Goal: Information Seeking & Learning: Check status

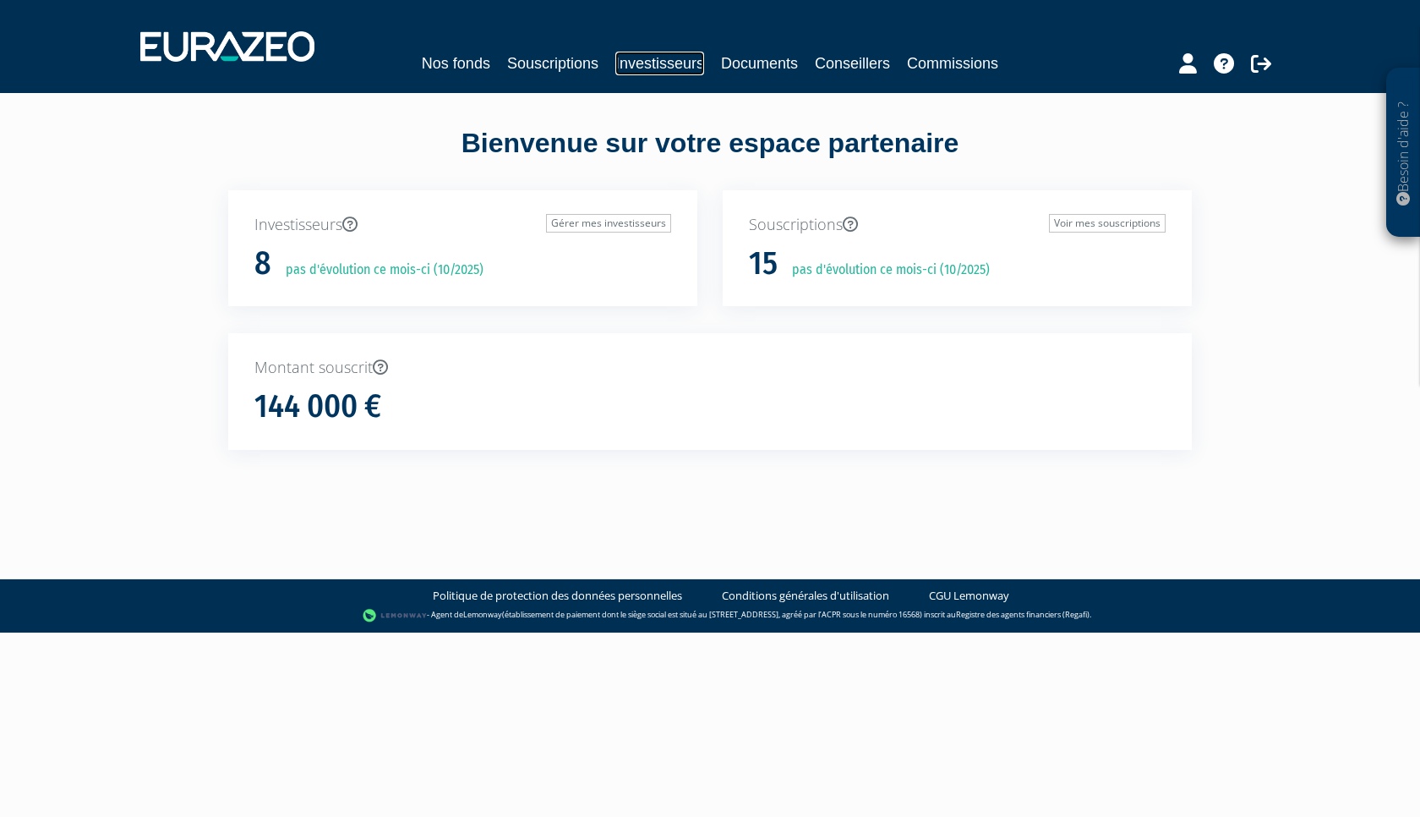
click at [639, 67] on link "Investisseurs" at bounding box center [660, 64] width 89 height 24
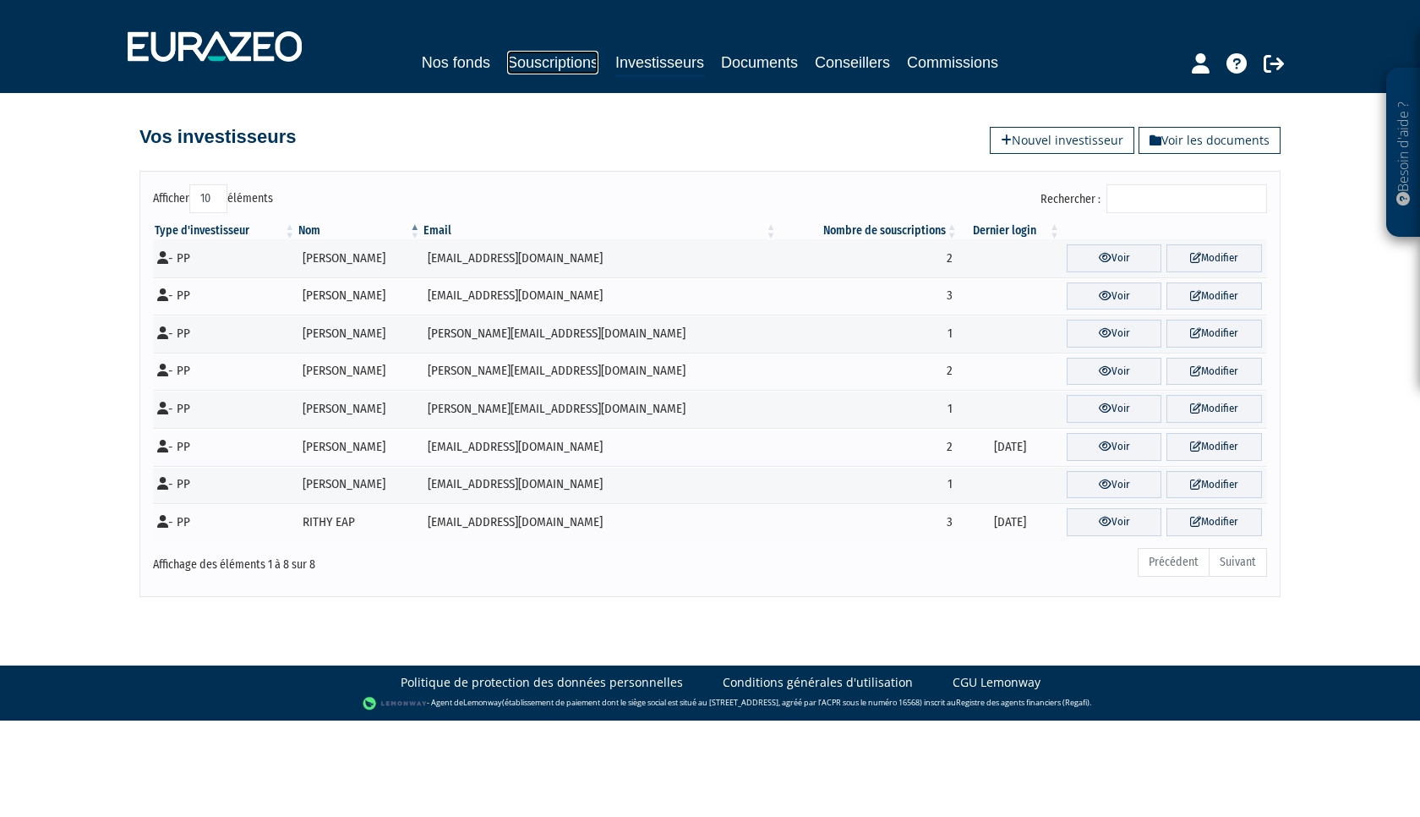
click at [550, 66] on link "Souscriptions" at bounding box center [552, 63] width 91 height 24
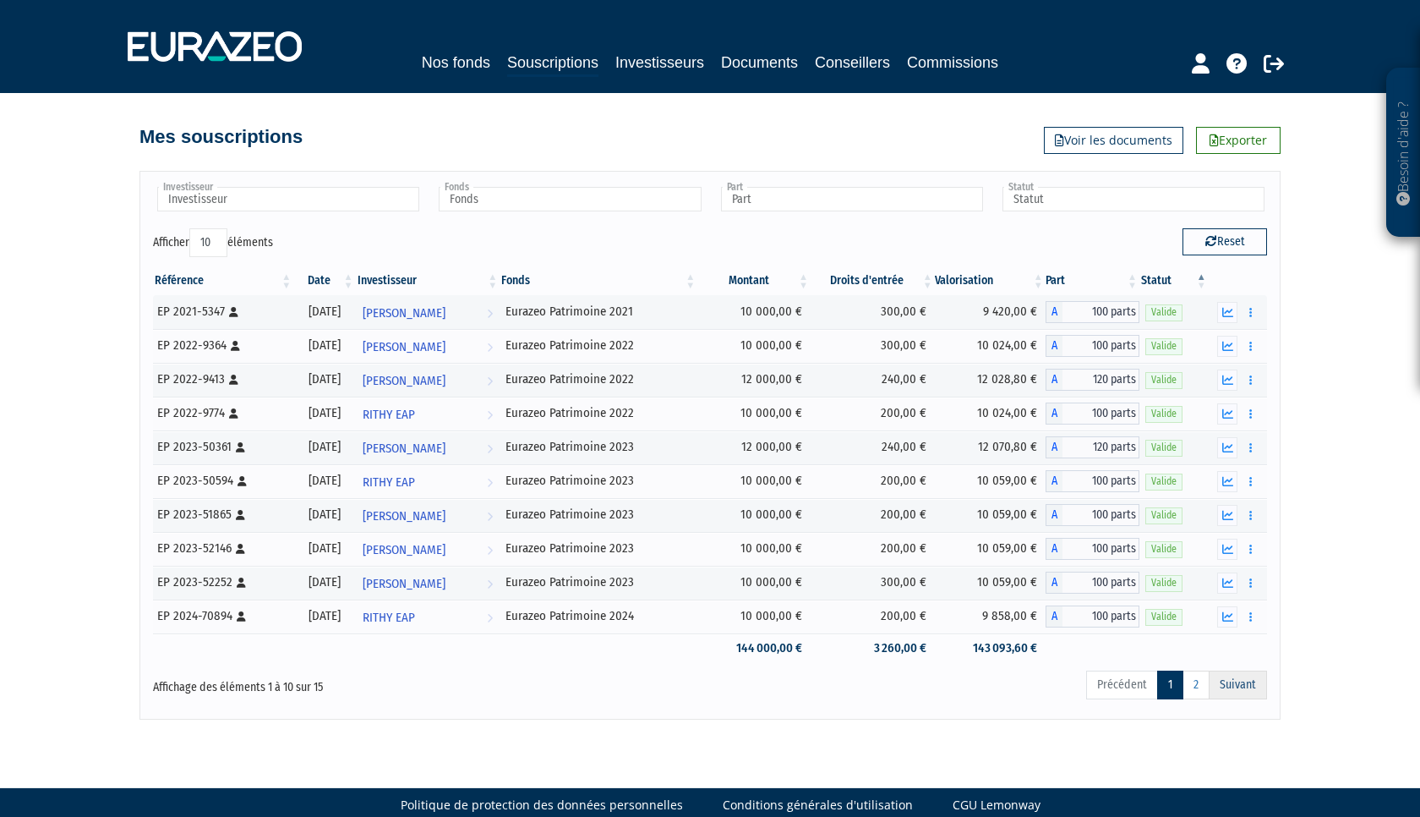
click at [1230, 688] on link "Suivant" at bounding box center [1238, 684] width 58 height 29
click at [1194, 689] on link "2" at bounding box center [1196, 684] width 27 height 29
click at [1197, 692] on link "2" at bounding box center [1196, 684] width 27 height 29
click at [949, 57] on link "Commissions" at bounding box center [952, 63] width 91 height 24
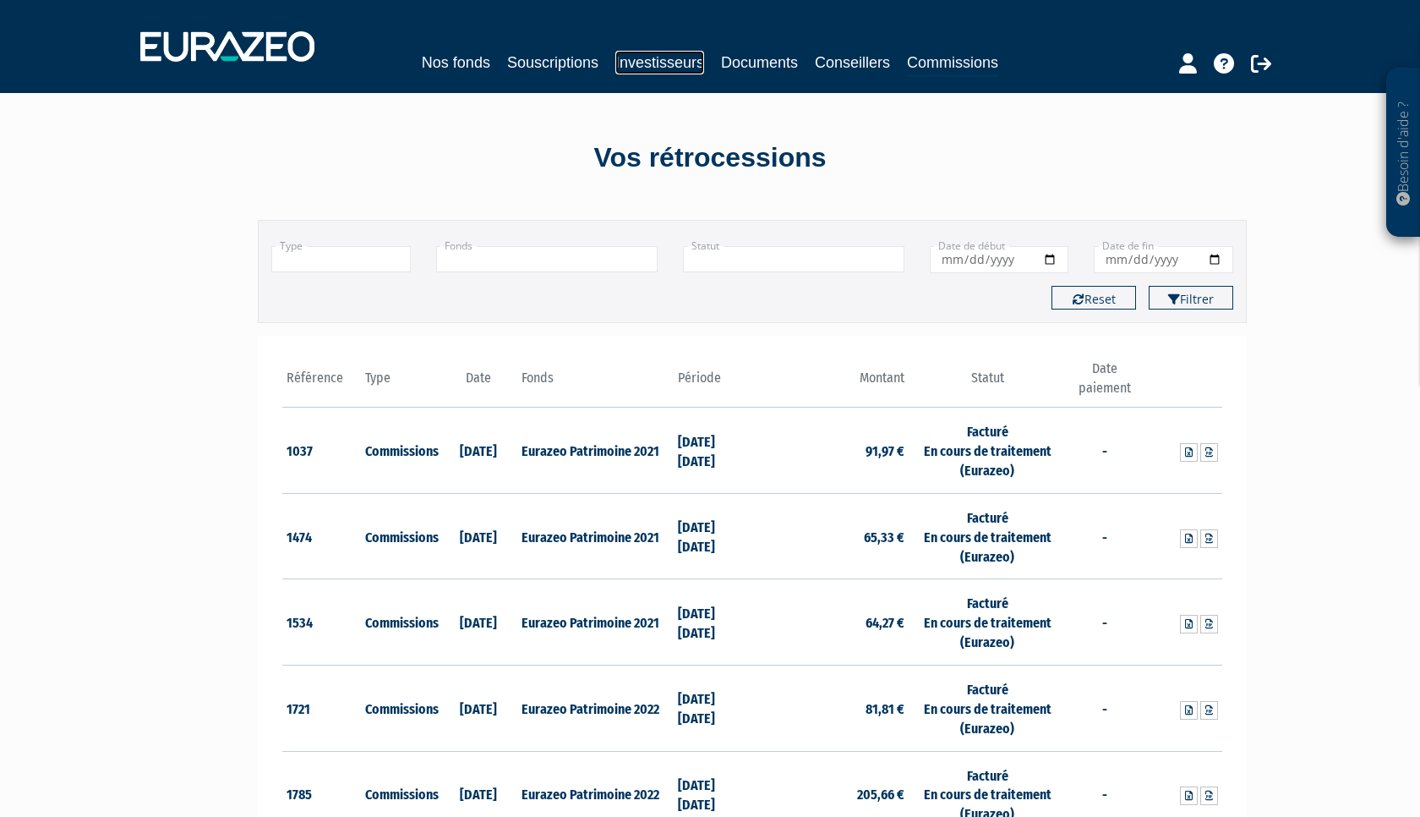
click at [659, 63] on link "Investisseurs" at bounding box center [660, 63] width 89 height 24
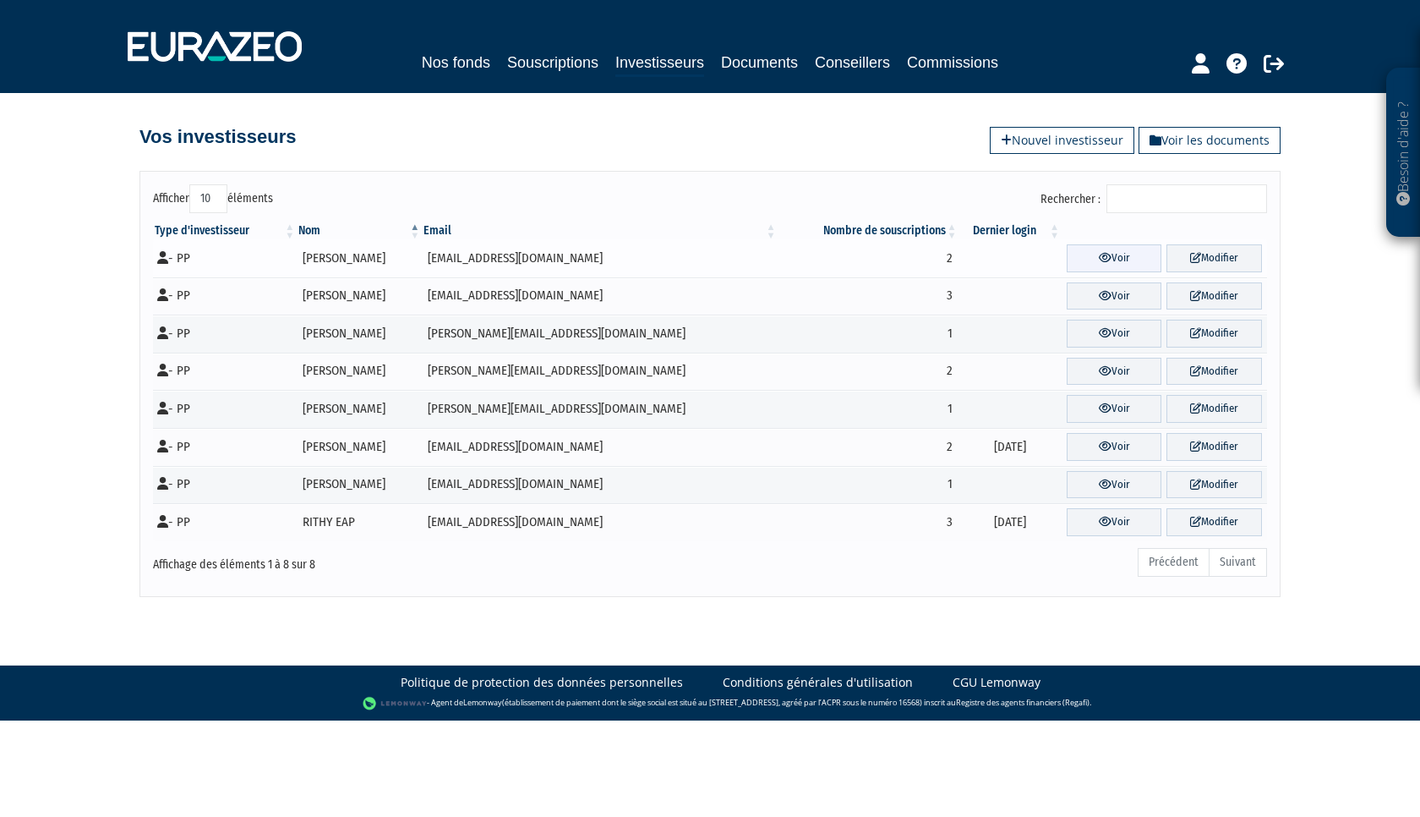
click at [1099, 258] on icon at bounding box center [1105, 257] width 13 height 11
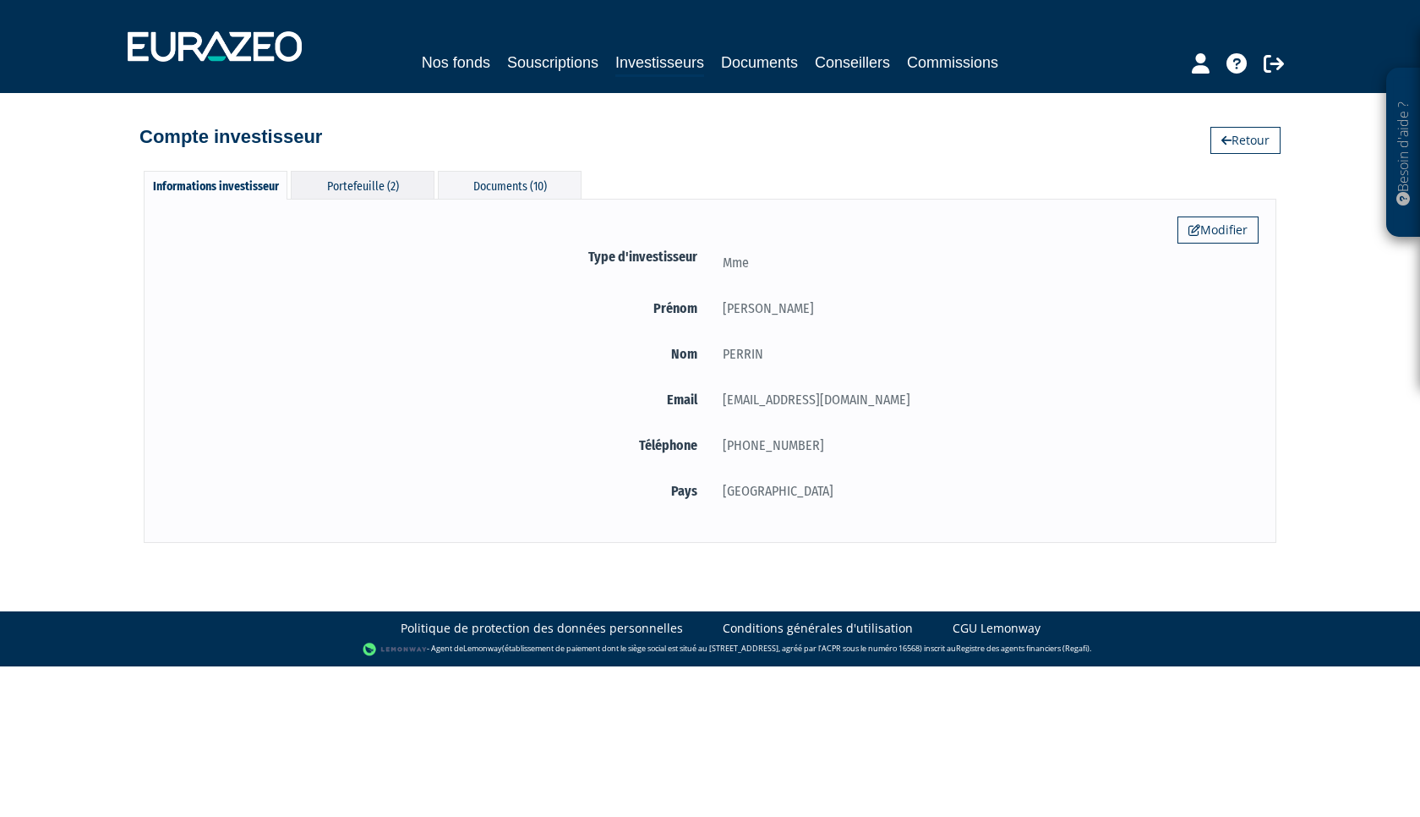
click at [364, 183] on div "Portefeuille (2)" at bounding box center [363, 185] width 144 height 28
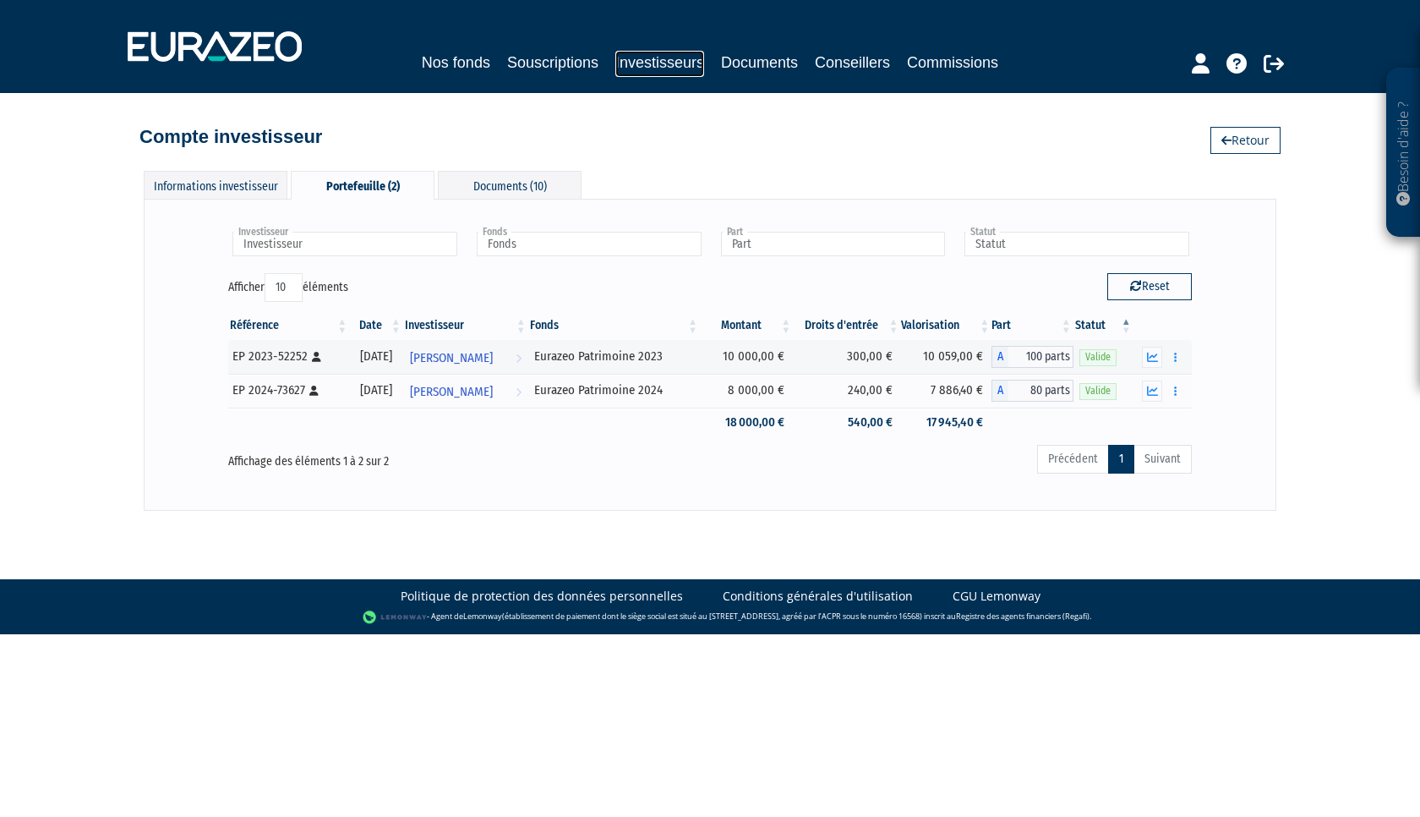
click at [645, 63] on link "Investisseurs" at bounding box center [660, 64] width 89 height 26
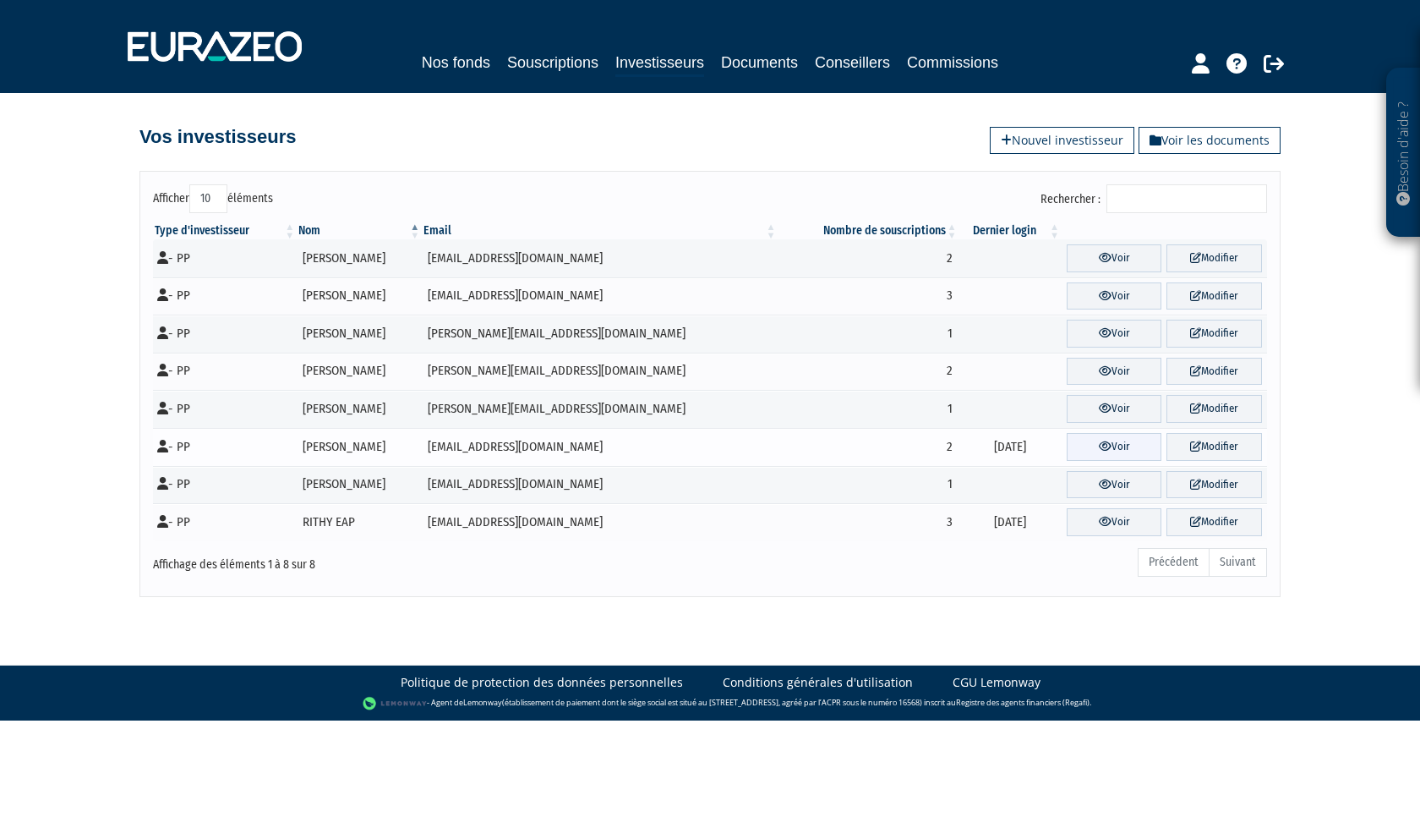
click at [1097, 448] on link "Voir" at bounding box center [1115, 447] width 96 height 28
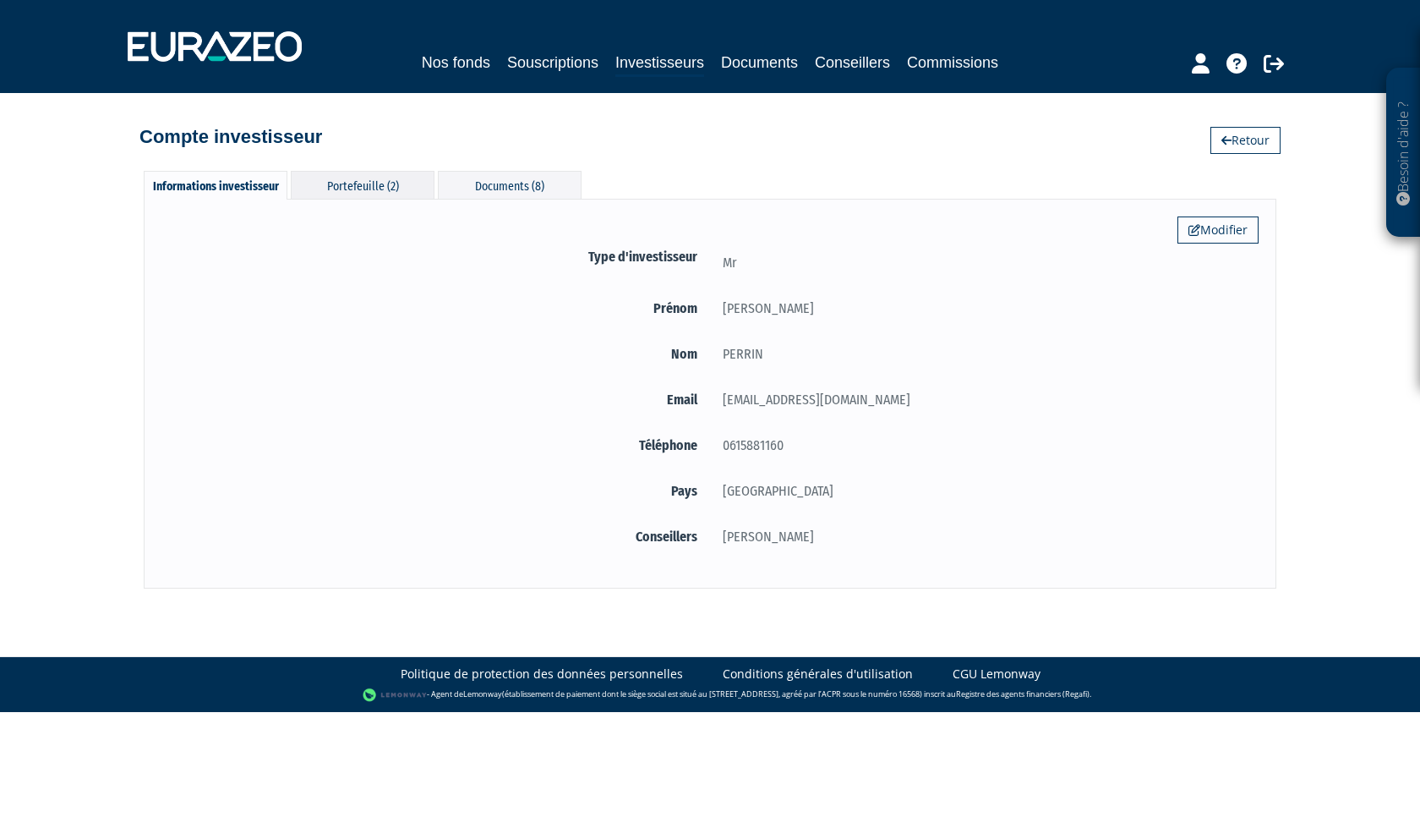
click at [361, 186] on div "Portefeuille (2)" at bounding box center [363, 185] width 144 height 28
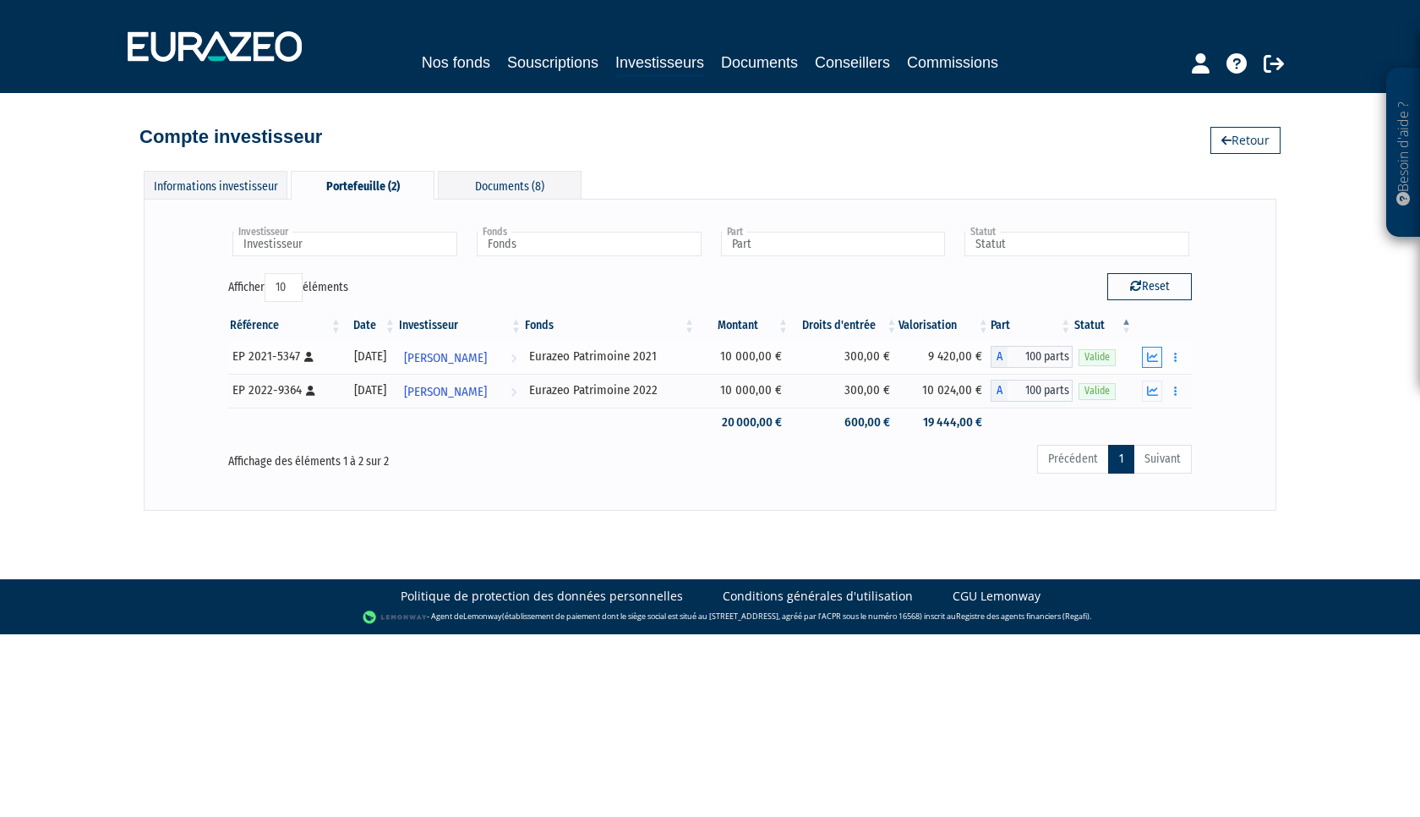
click at [1152, 360] on icon "button" at bounding box center [1152, 357] width 11 height 11
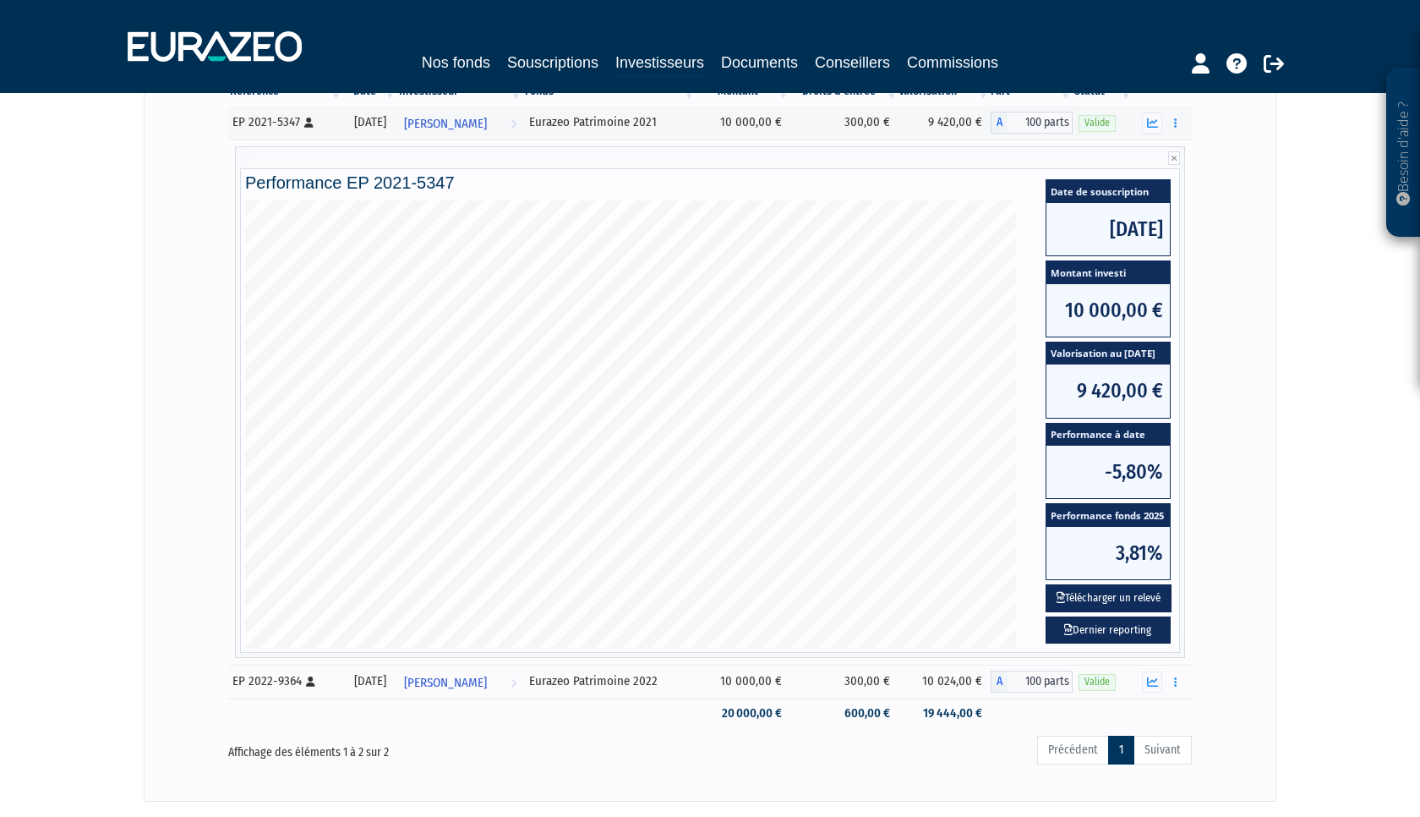
scroll to position [239, 0]
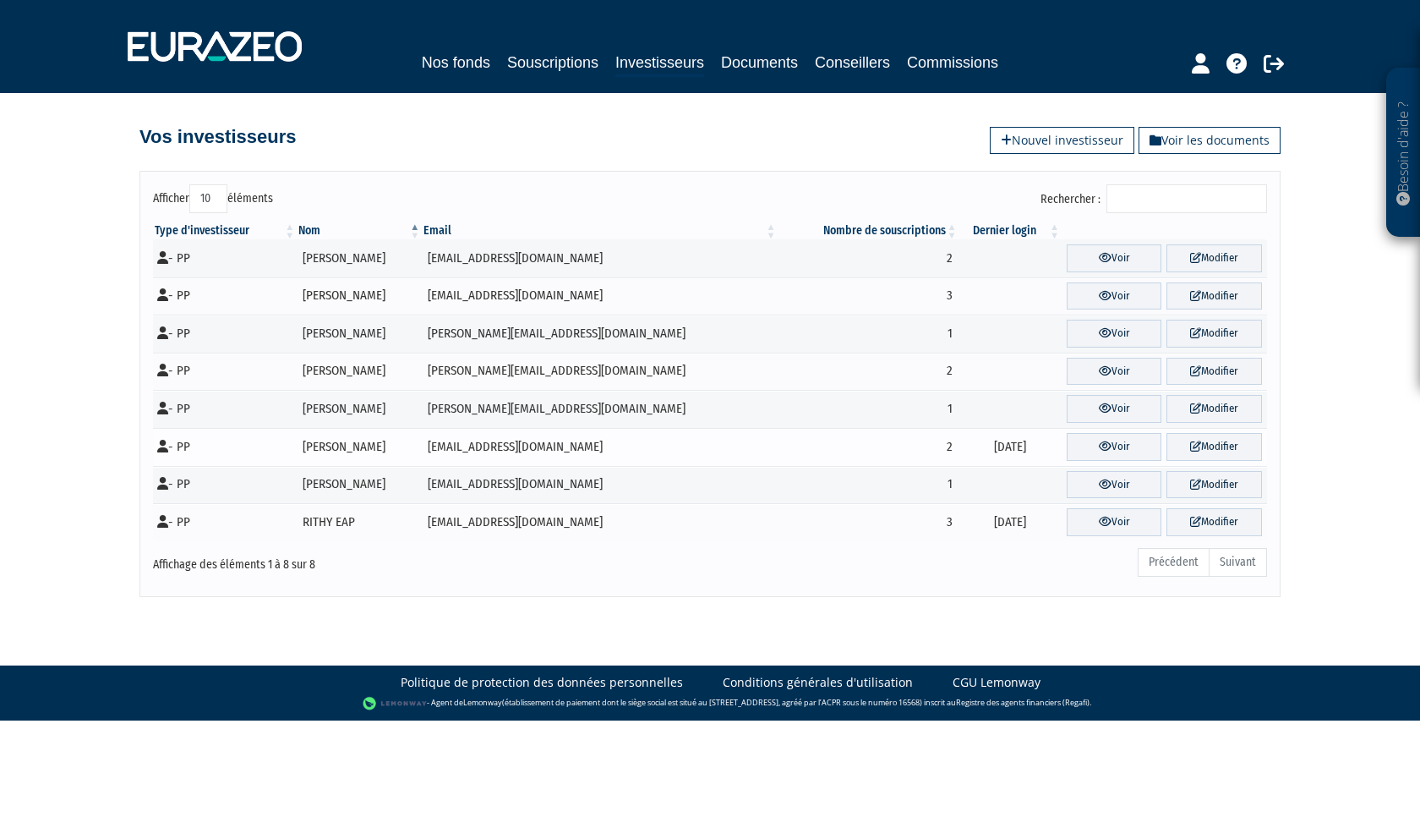
click at [391, 445] on td "NICOLAS PERRIN" at bounding box center [359, 447] width 125 height 38
click at [1099, 449] on icon at bounding box center [1105, 445] width 13 height 11
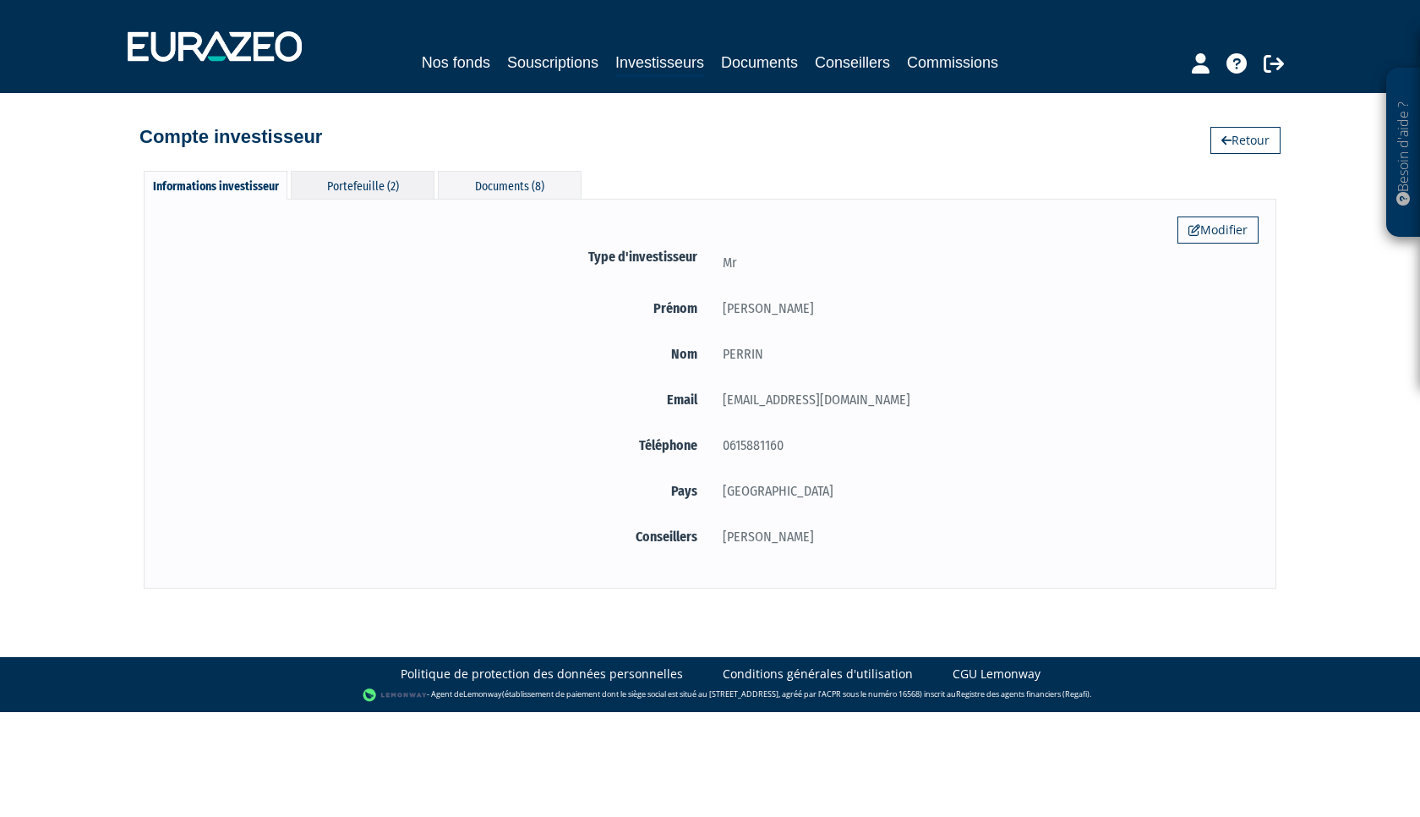
click at [366, 189] on div "Portefeuille (2)" at bounding box center [363, 185] width 144 height 28
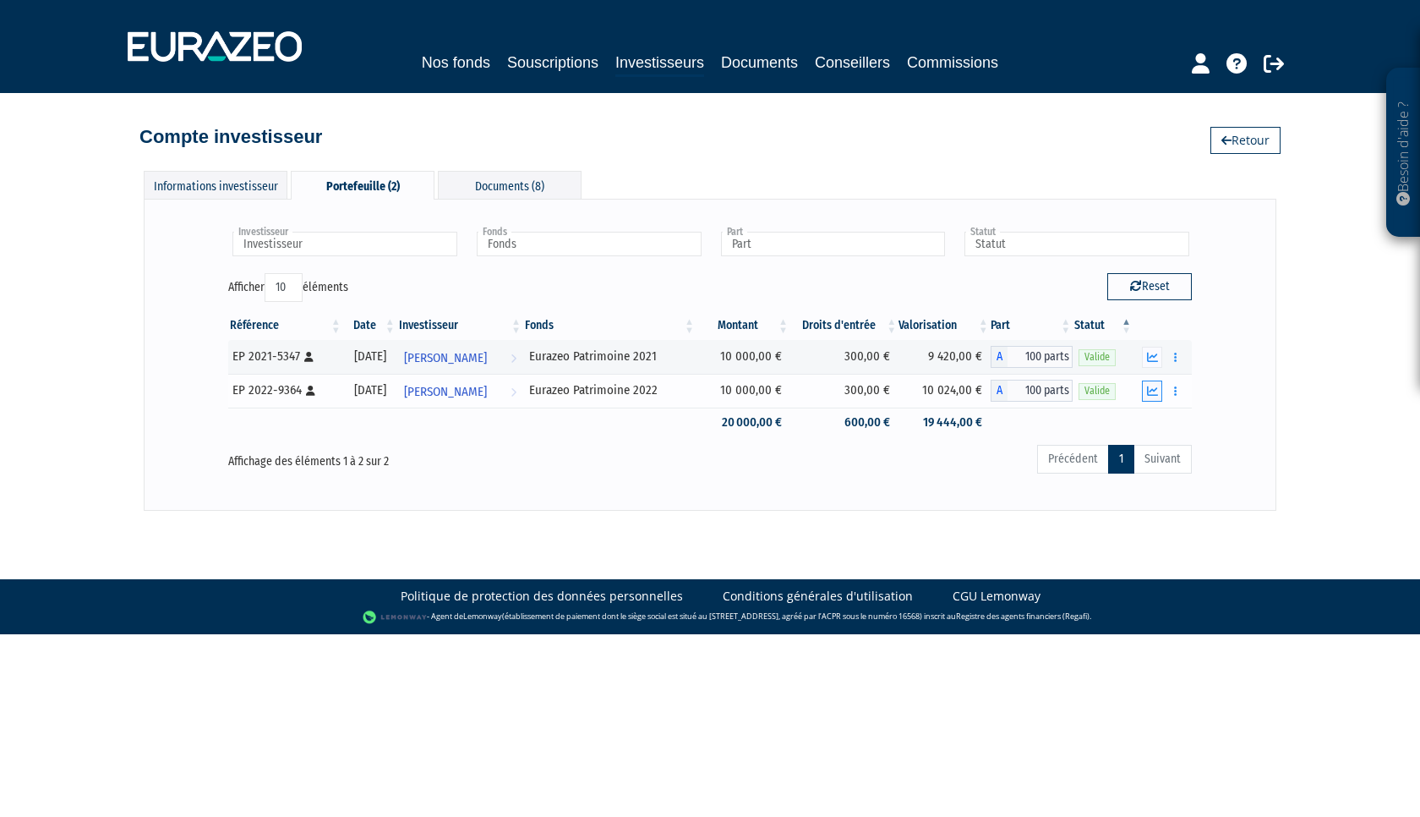
click at [1157, 391] on icon "button" at bounding box center [1152, 391] width 11 height 11
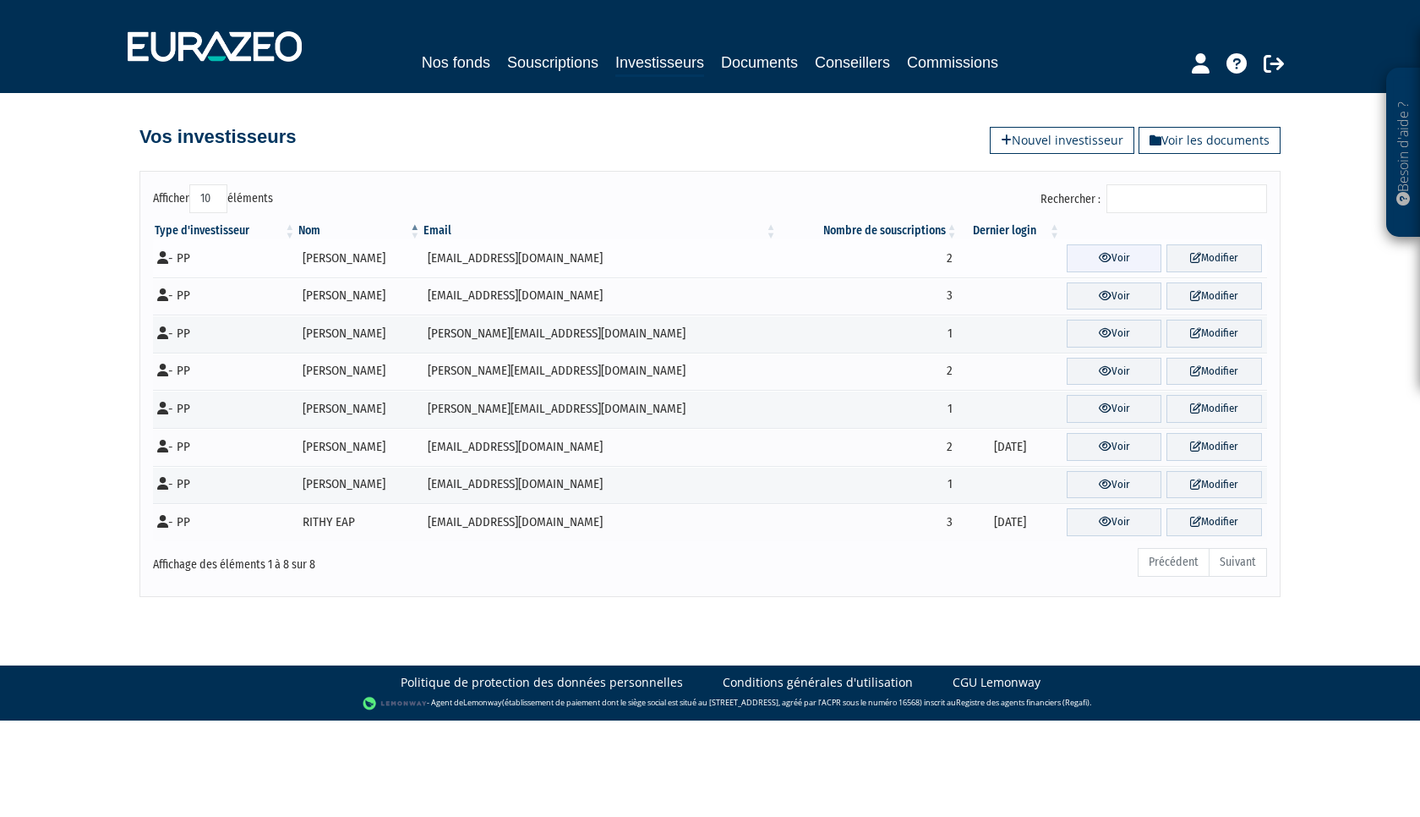
click at [1113, 255] on link "Voir" at bounding box center [1115, 258] width 96 height 28
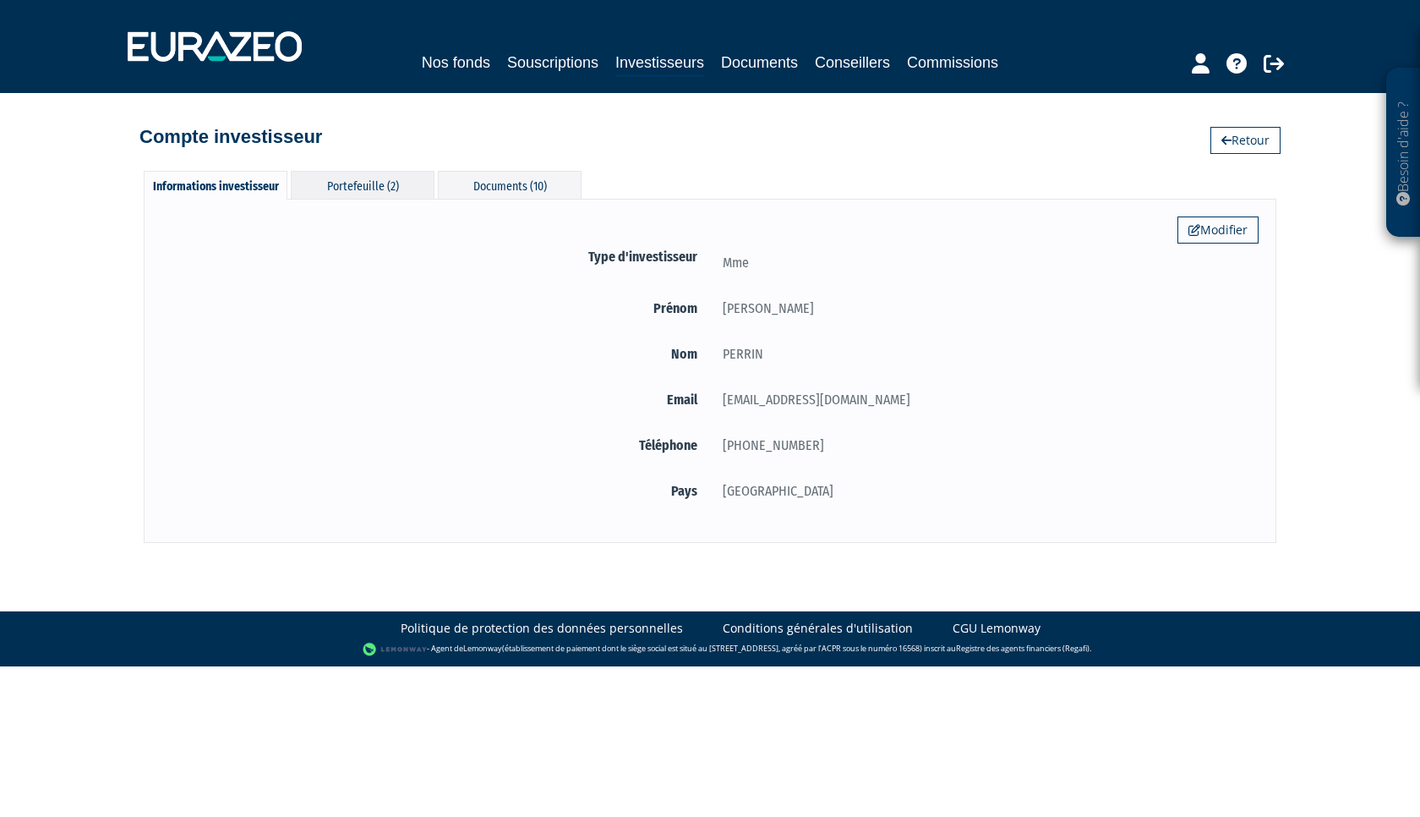
click at [371, 186] on div "Portefeuille (2)" at bounding box center [363, 185] width 144 height 28
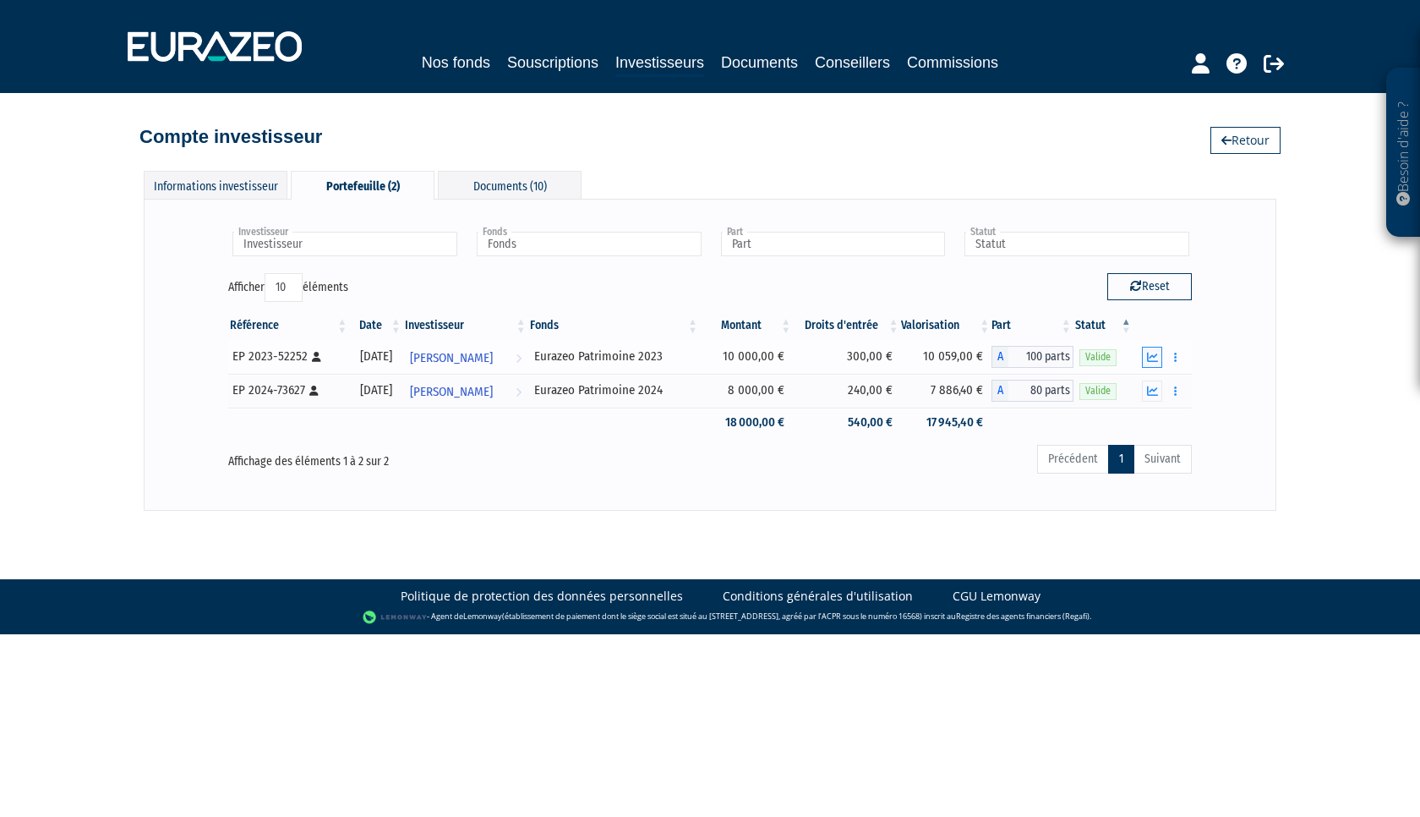
click at [1152, 358] on icon "button" at bounding box center [1152, 357] width 11 height 11
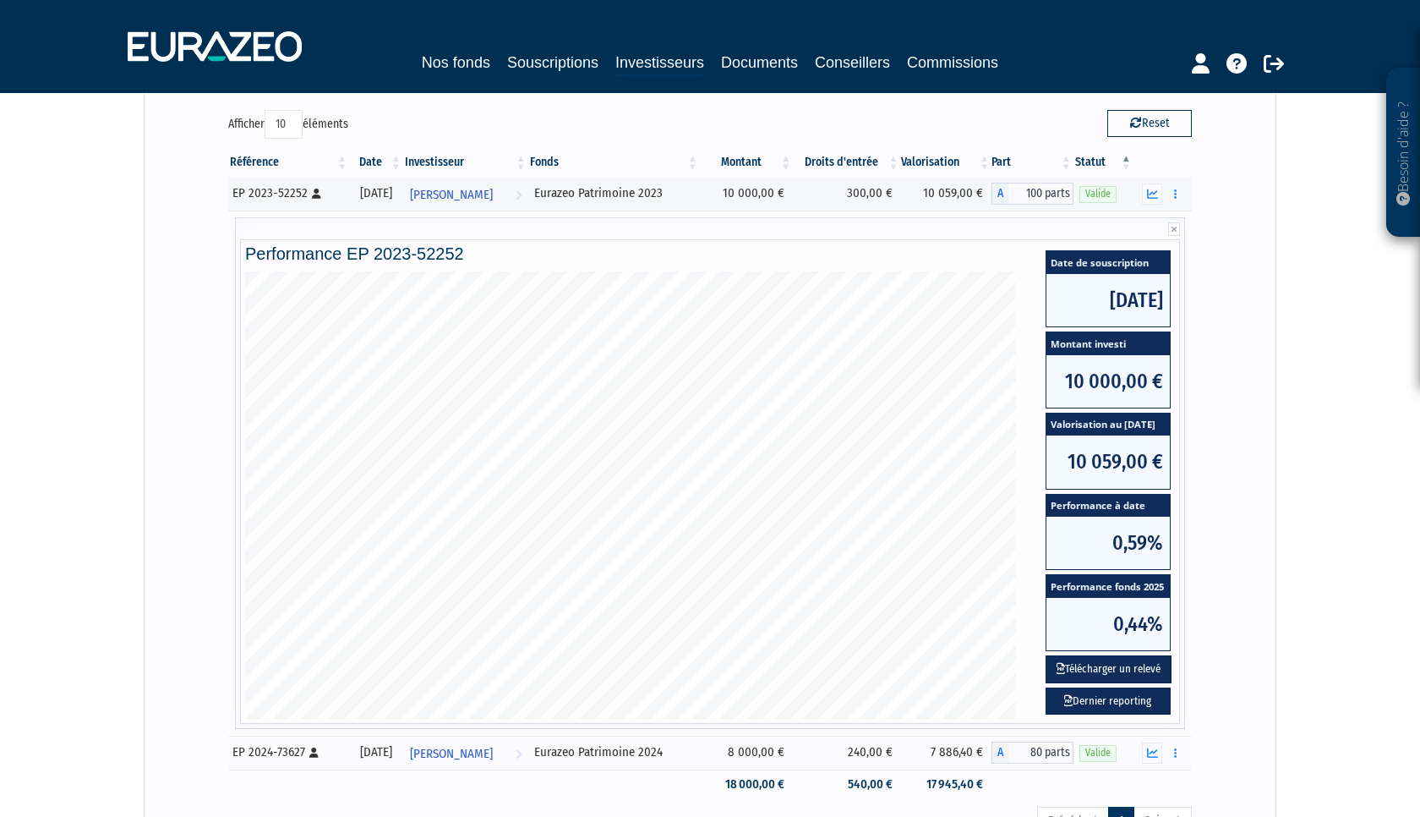
scroll to position [166, 0]
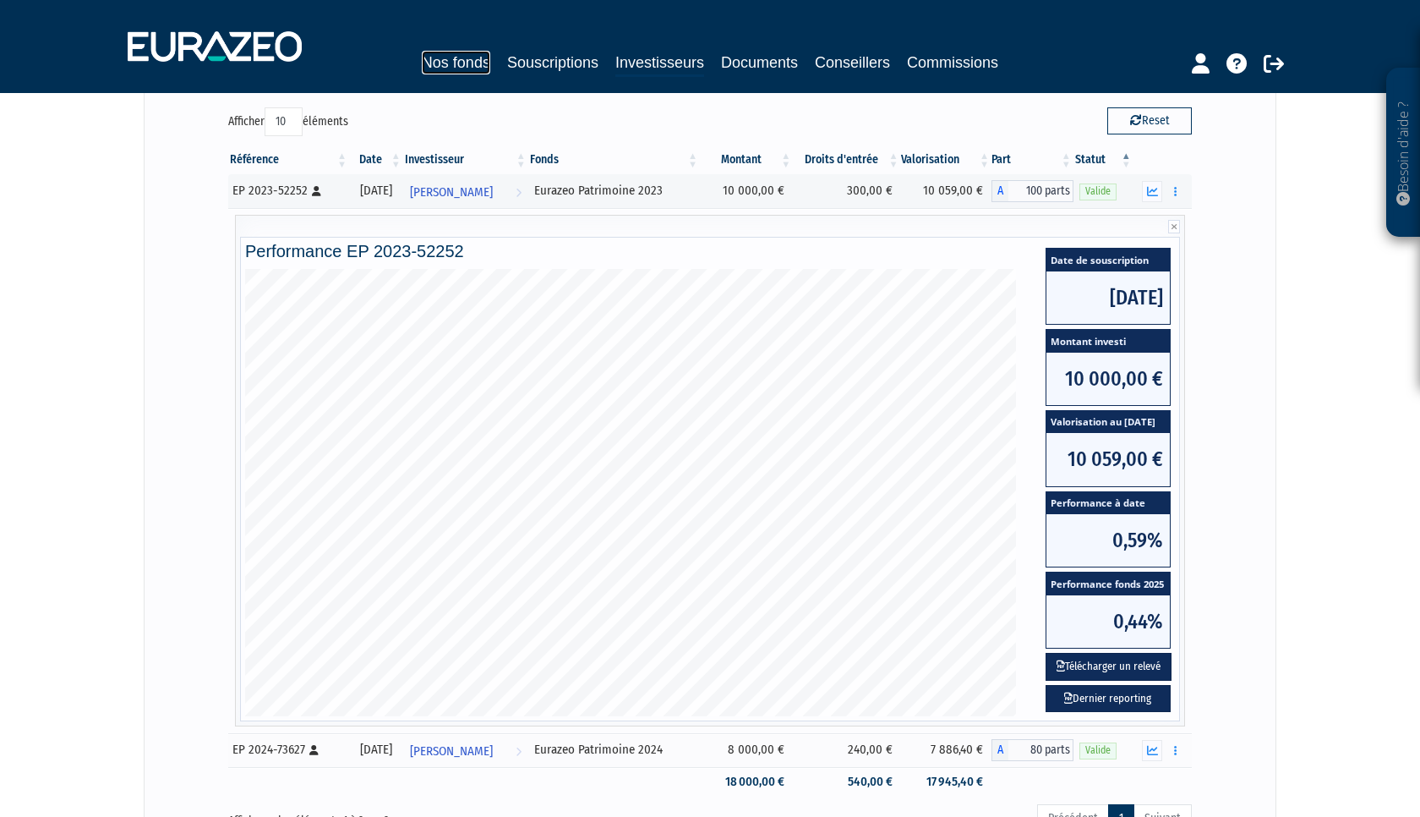
click at [457, 59] on link "Nos fonds" at bounding box center [456, 63] width 68 height 24
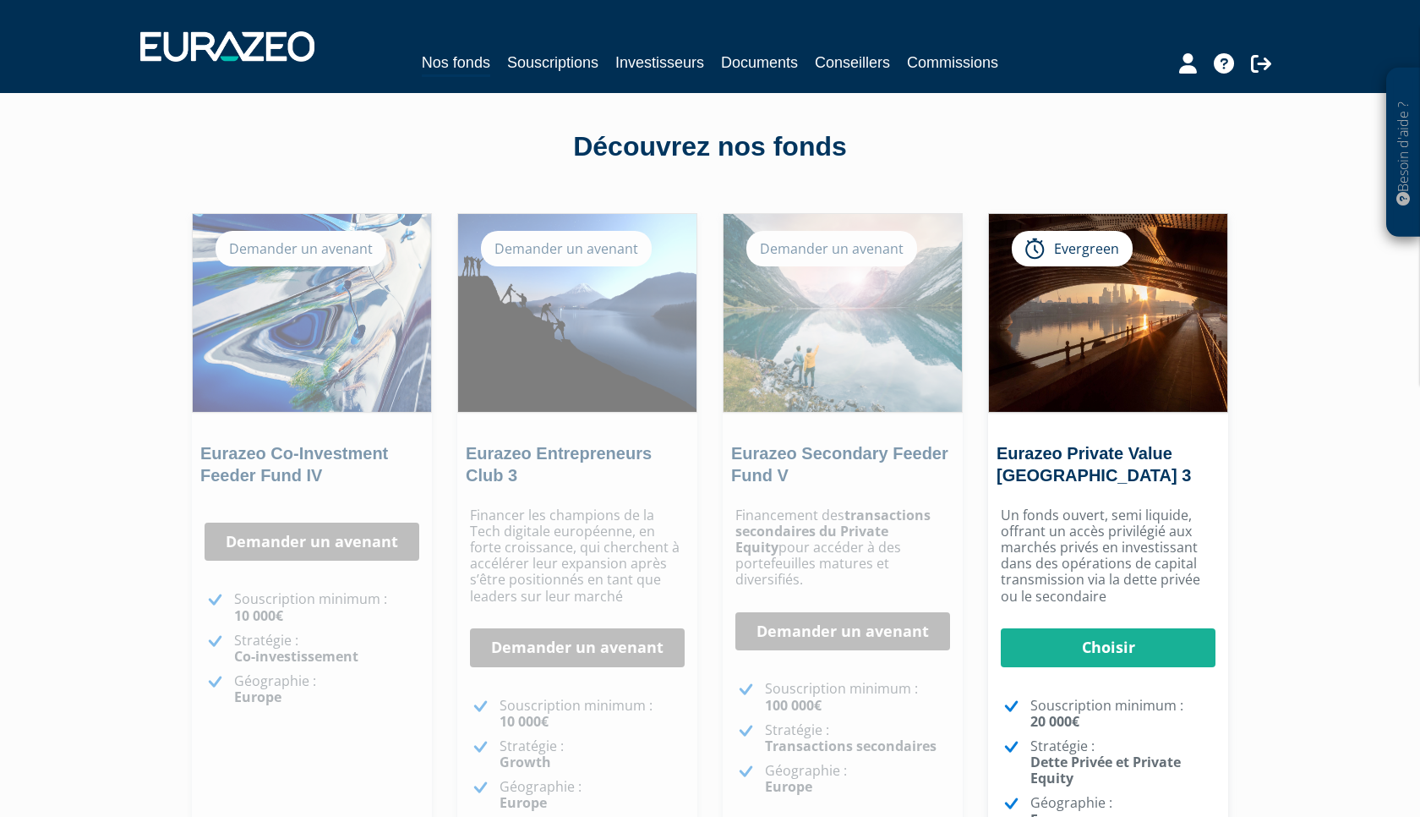
scroll to position [7, 0]
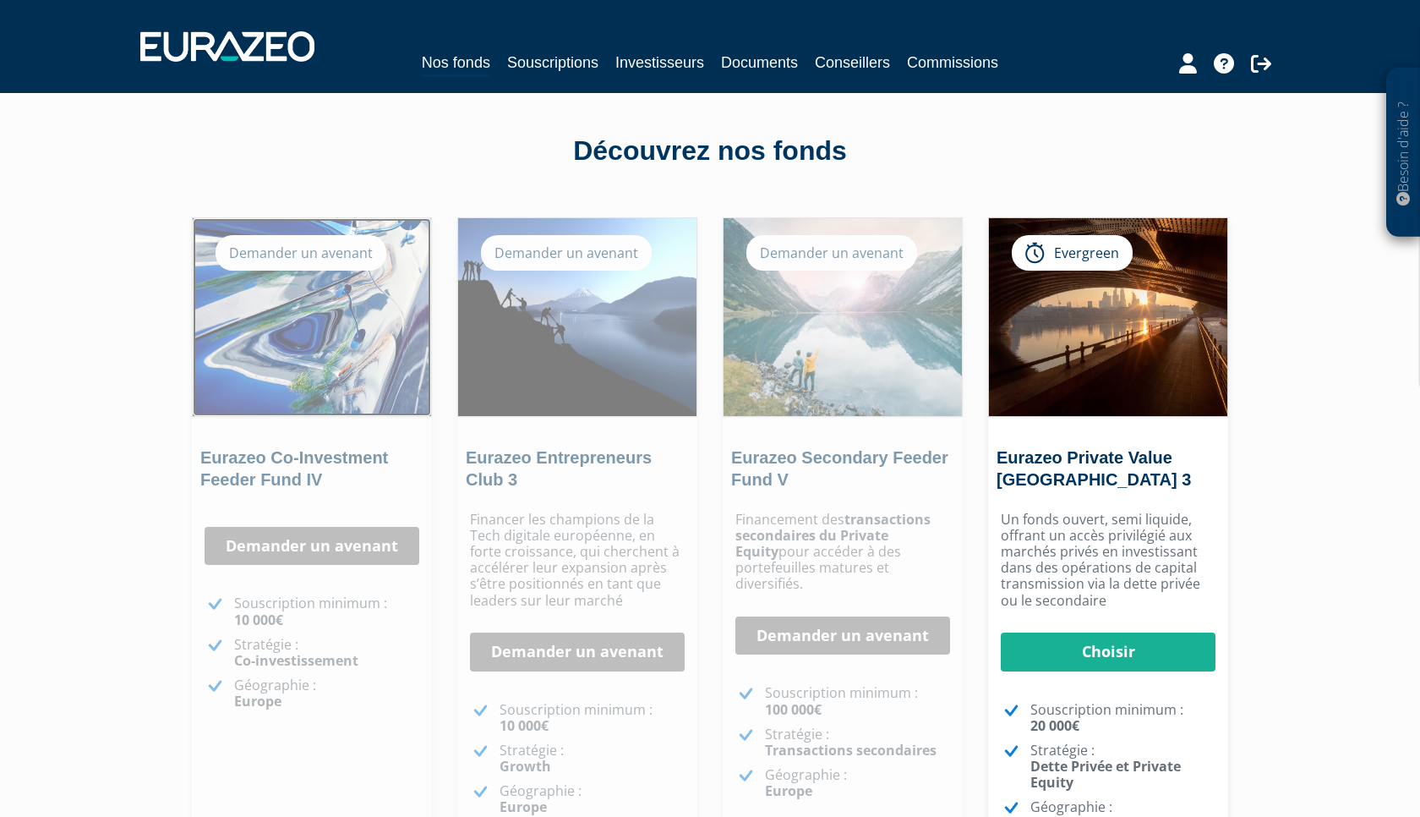
click at [314, 227] on img at bounding box center [312, 317] width 238 height 198
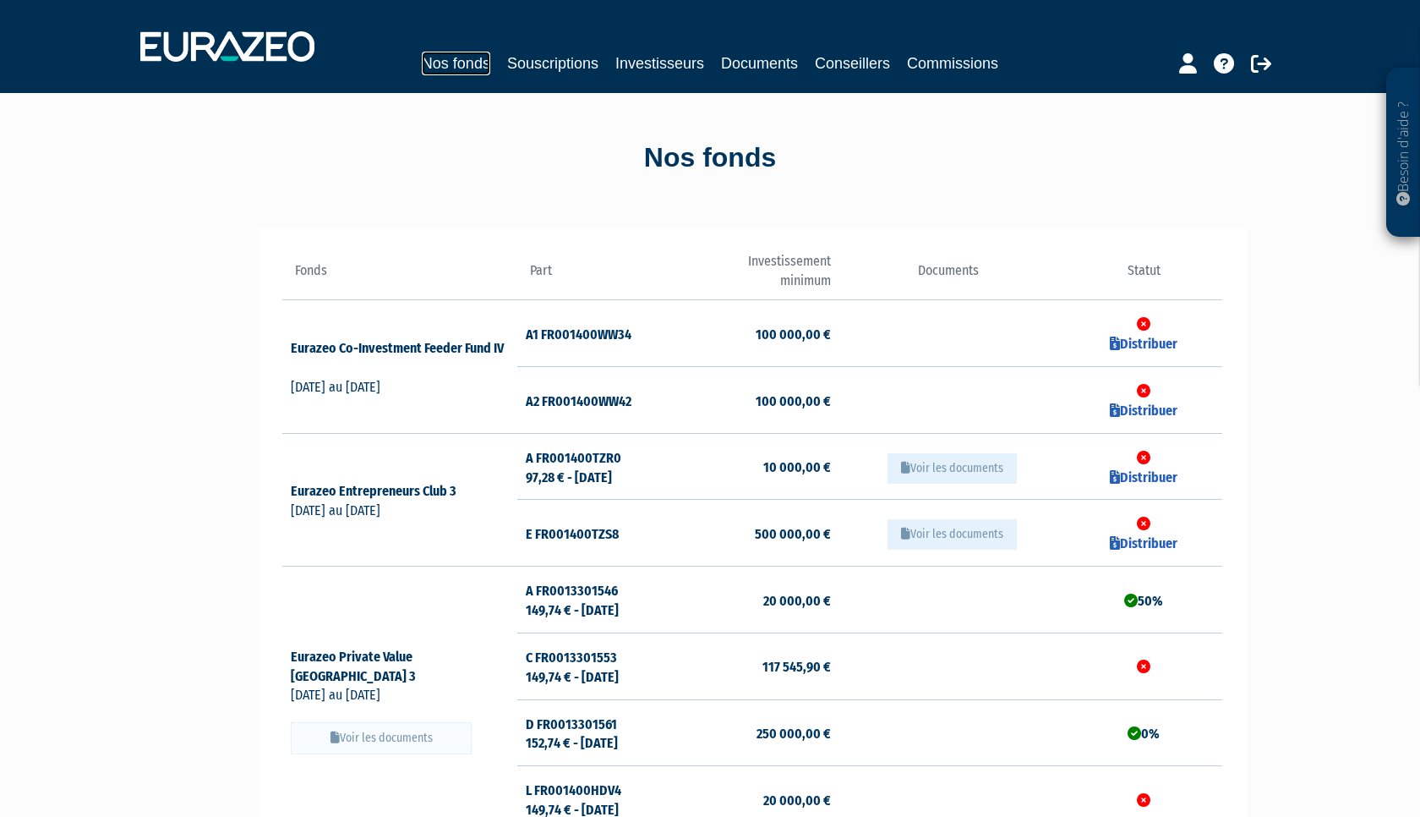
click at [455, 61] on link "Nos fonds" at bounding box center [456, 64] width 68 height 24
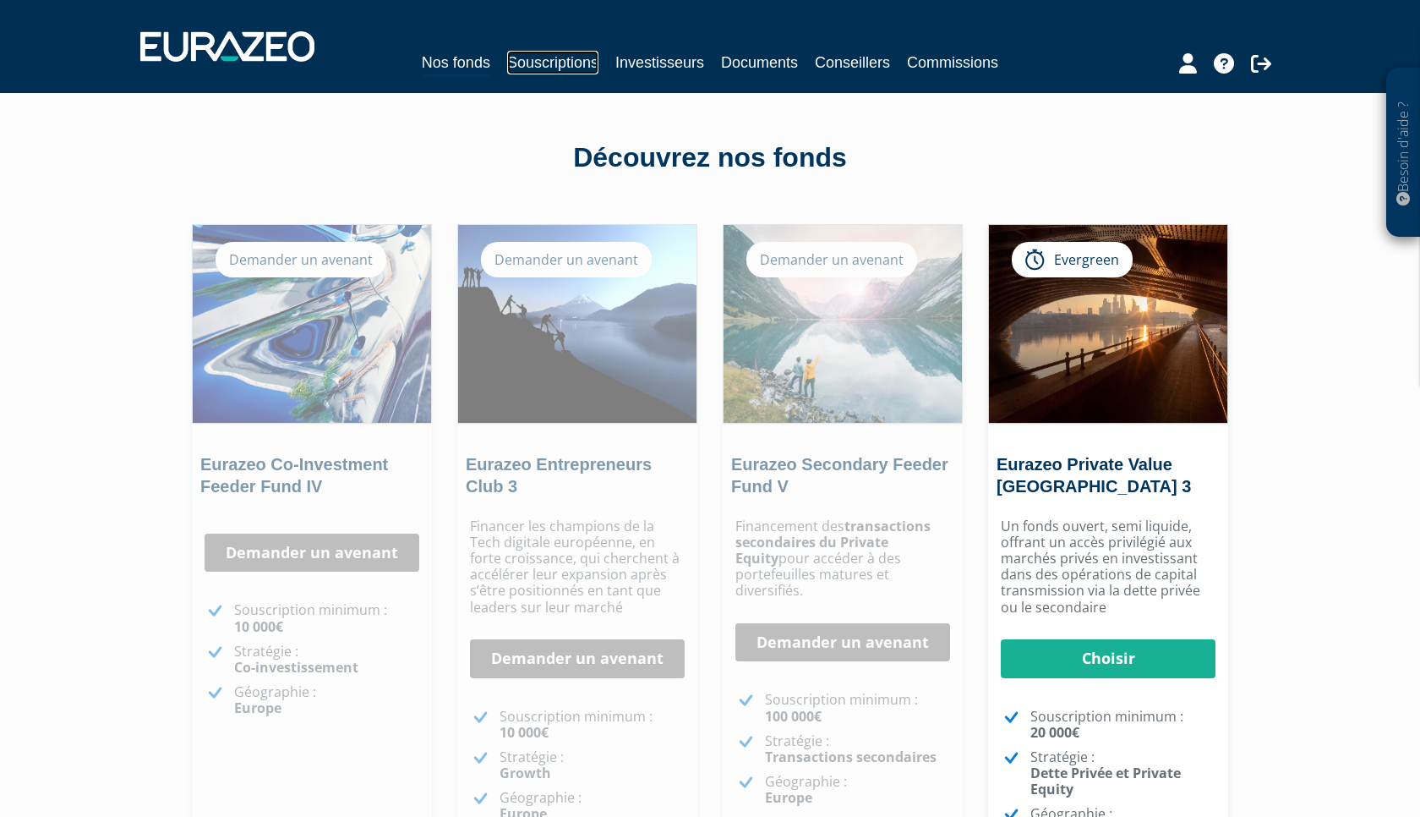
click at [565, 68] on link "Souscriptions" at bounding box center [552, 63] width 91 height 24
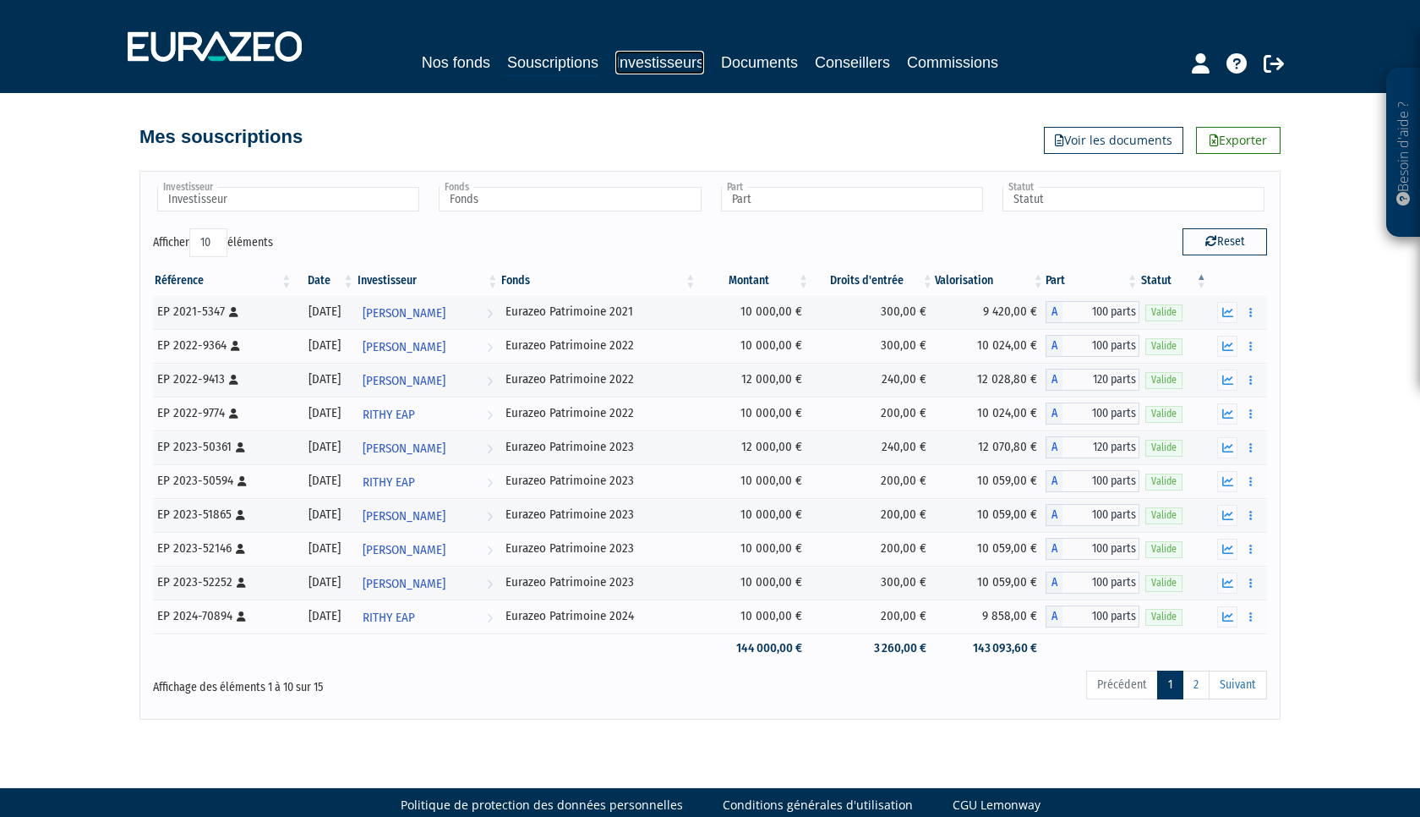
click at [648, 66] on link "Investisseurs" at bounding box center [660, 63] width 89 height 24
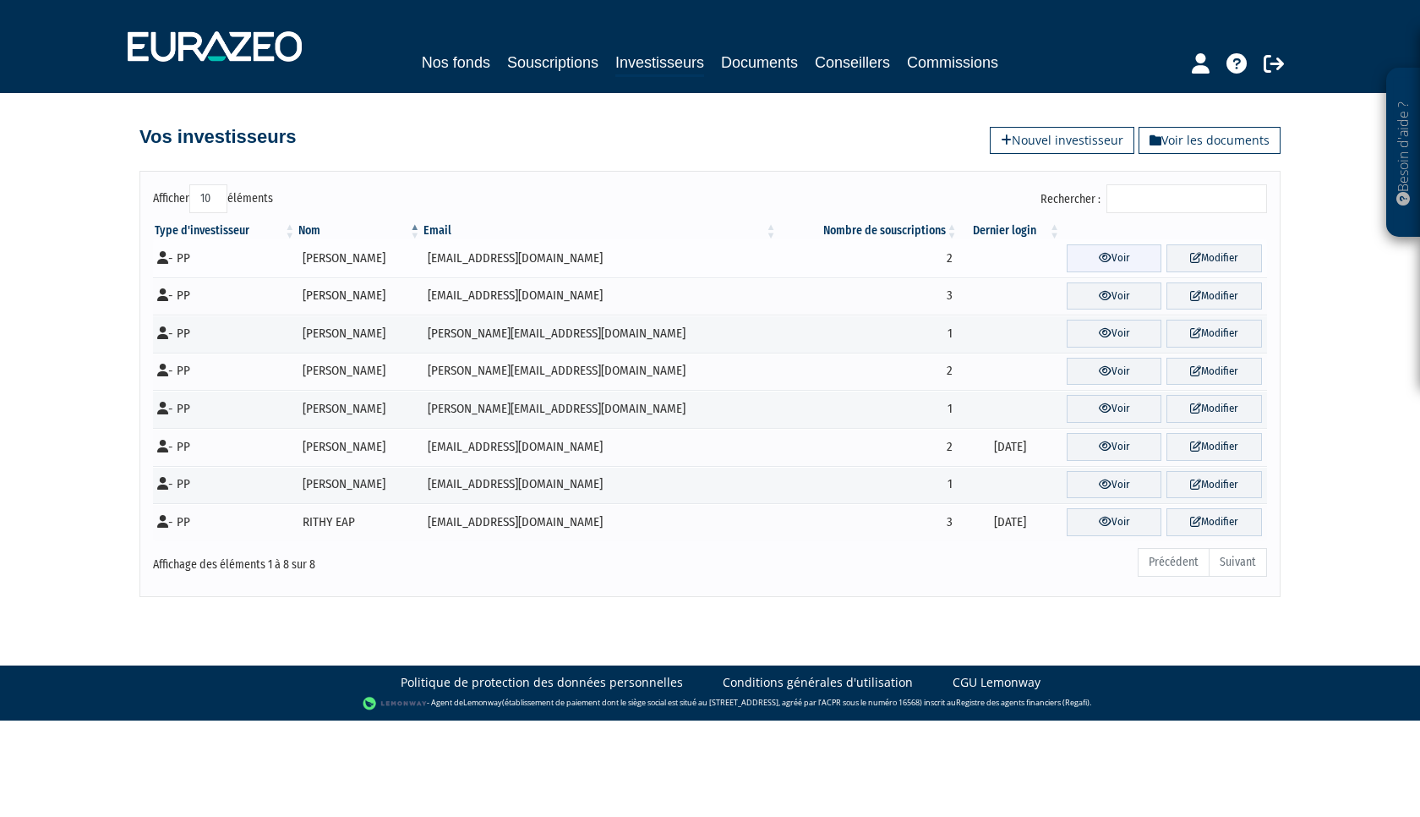
click at [1088, 265] on link "Voir" at bounding box center [1115, 258] width 96 height 28
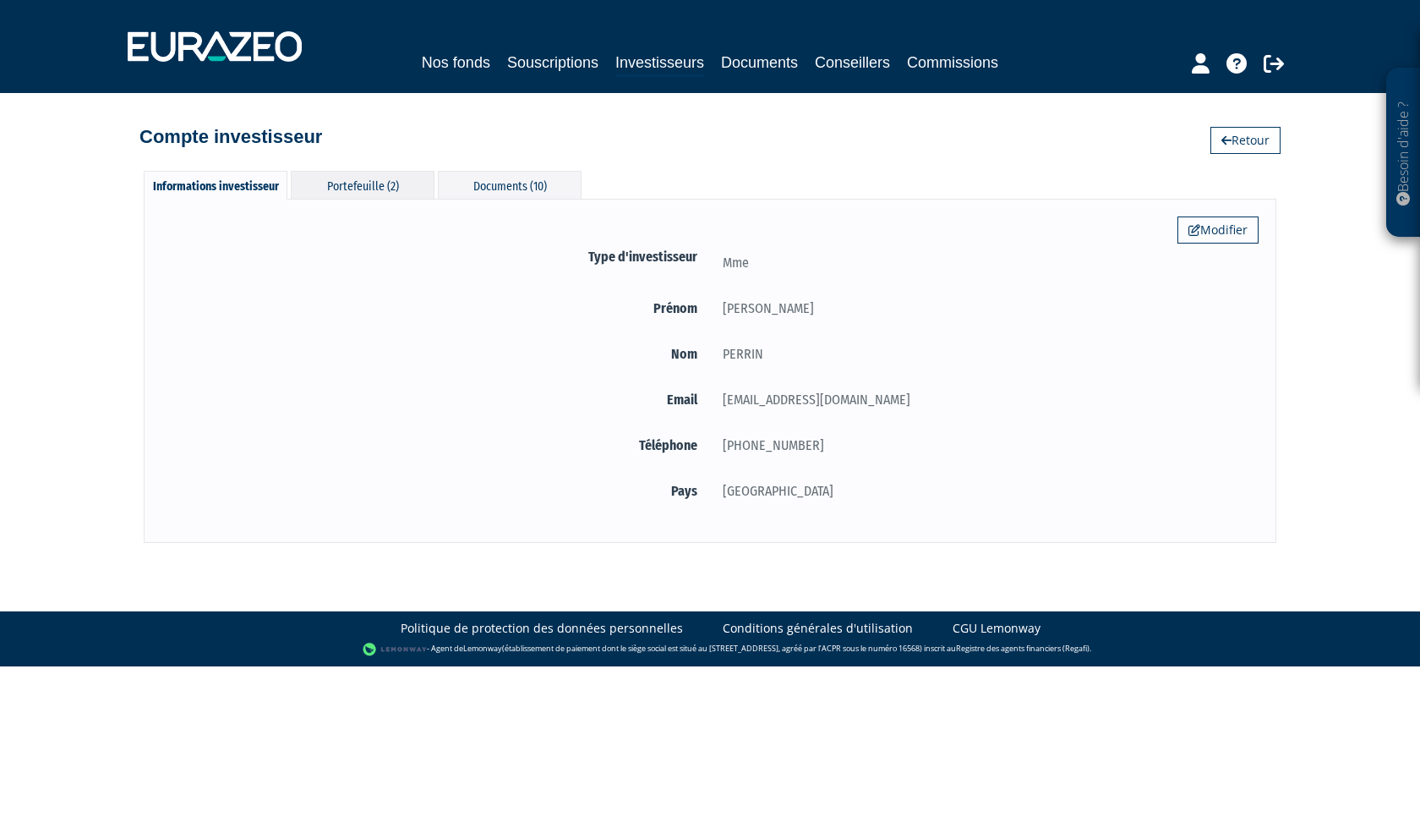
click at [366, 194] on div "Portefeuille (2)" at bounding box center [363, 185] width 144 height 28
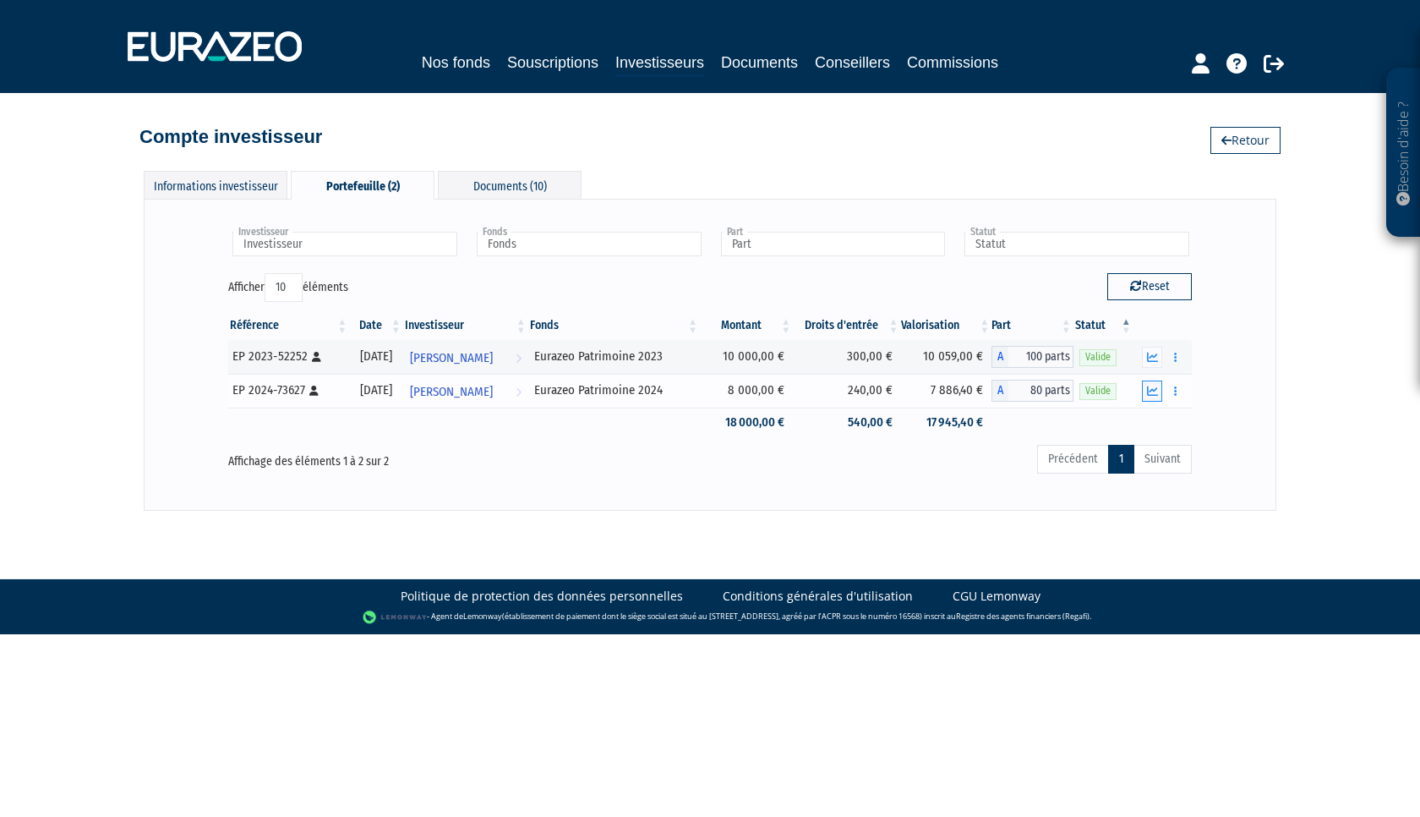
click at [1157, 392] on icon "button" at bounding box center [1152, 391] width 11 height 11
